Goal: Task Accomplishment & Management: Manage account settings

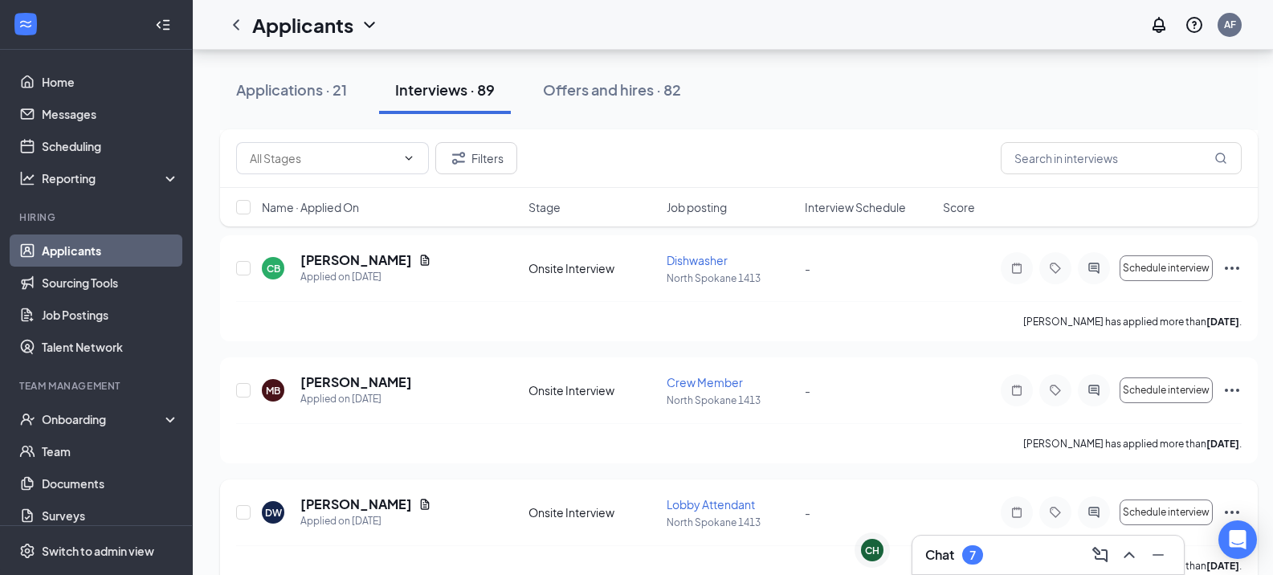
scroll to position [642, 0]
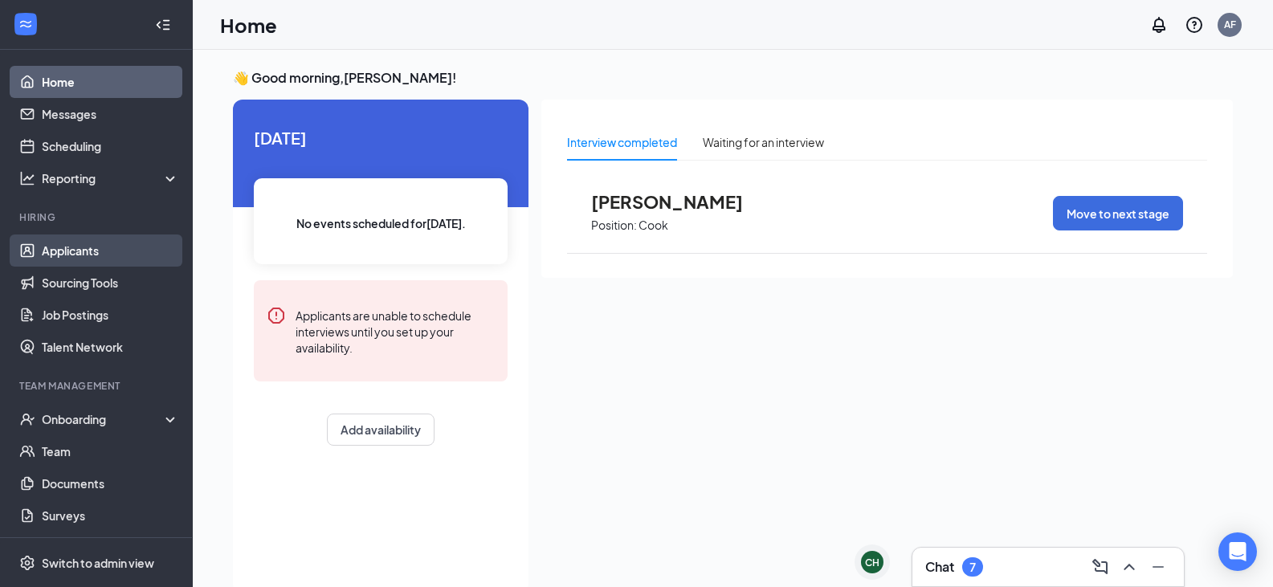
click at [86, 248] on link "Applicants" at bounding box center [110, 250] width 137 height 32
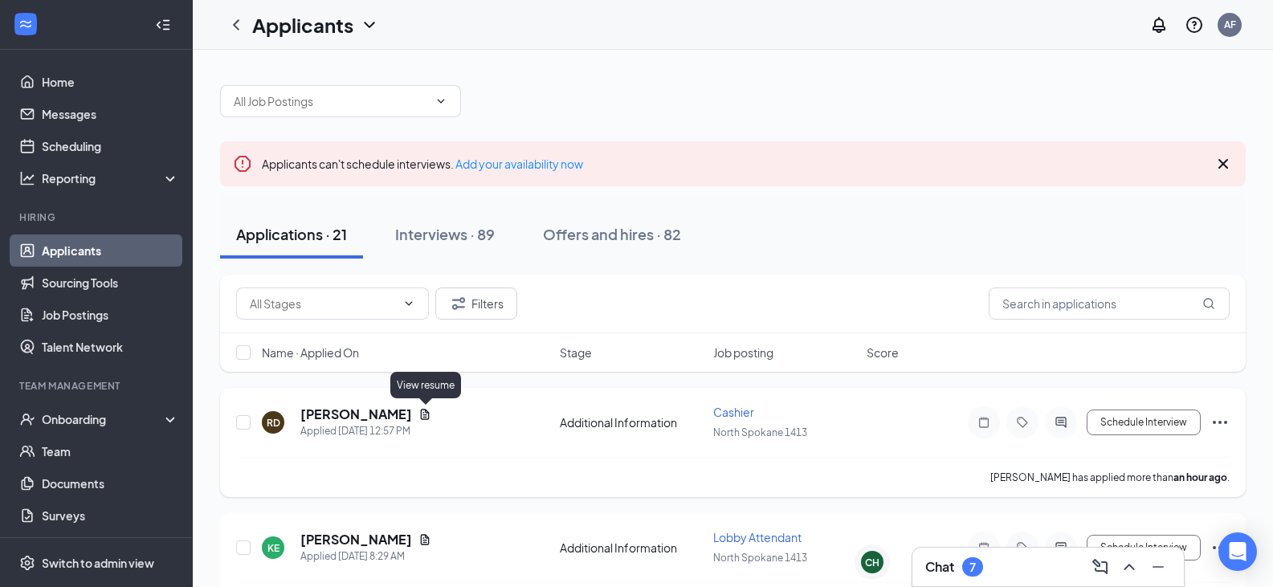
click at [423, 414] on icon "Document" at bounding box center [424, 414] width 13 height 13
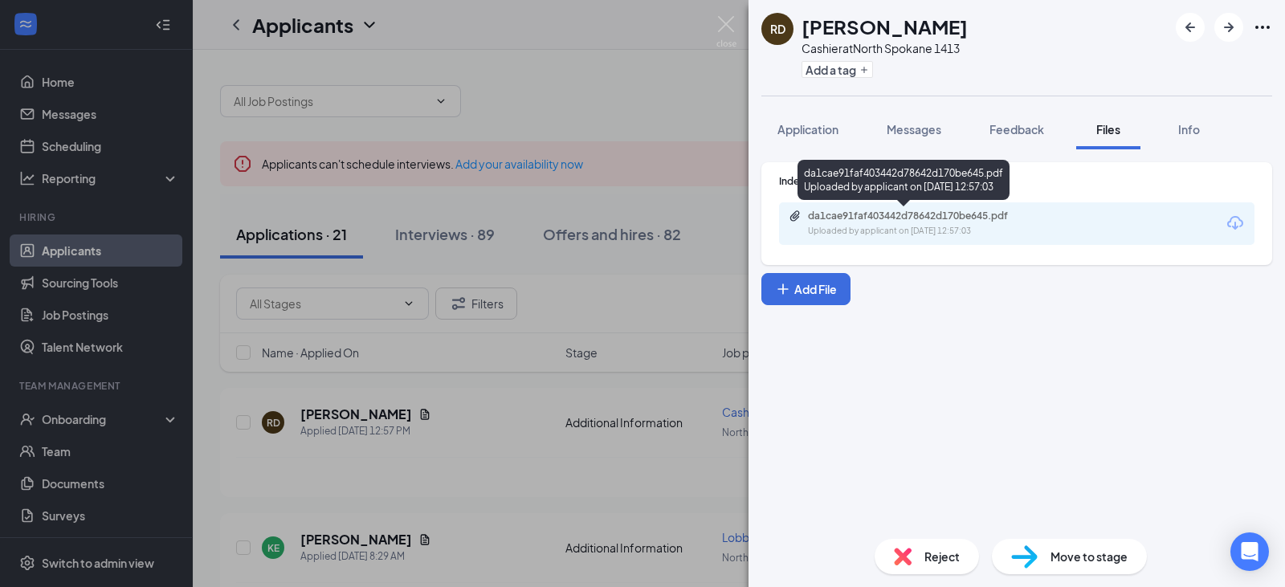
click at [1003, 234] on div "Uploaded by applicant on Aug 26, 2025 at 12:57:03" at bounding box center [928, 231] width 241 height 13
